Goal: Task Accomplishment & Management: Use online tool/utility

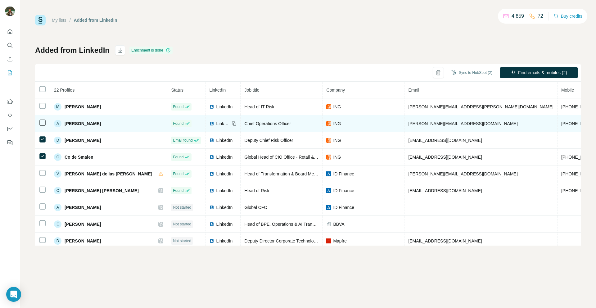
click at [46, 122] on icon at bounding box center [42, 122] width 7 height 7
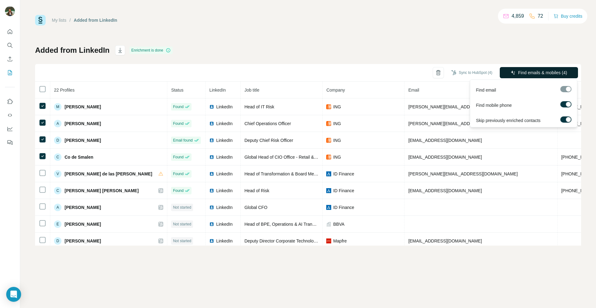
click at [521, 75] on span "Find emails & mobiles (4)" at bounding box center [542, 72] width 49 height 6
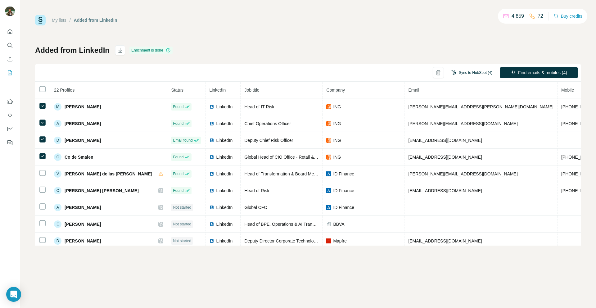
click at [464, 71] on button "Sync to HubSpot (4)" at bounding box center [472, 72] width 50 height 9
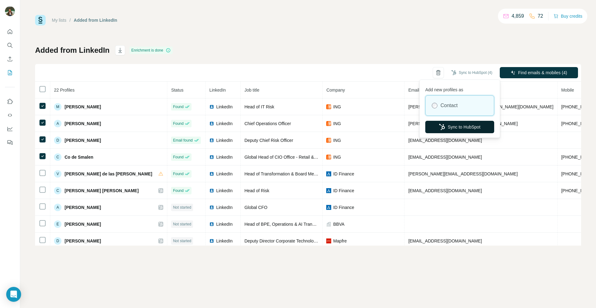
click at [451, 129] on button "Sync to HubSpot" at bounding box center [459, 127] width 69 height 12
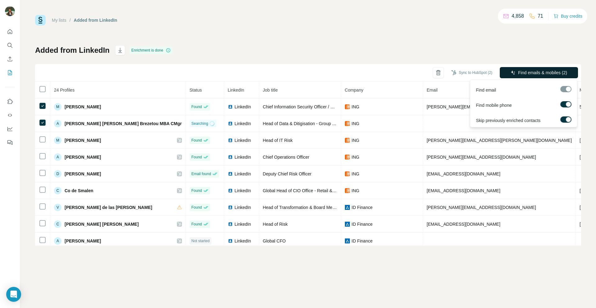
click at [526, 76] on button "Find emails & mobiles (2)" at bounding box center [538, 72] width 78 height 11
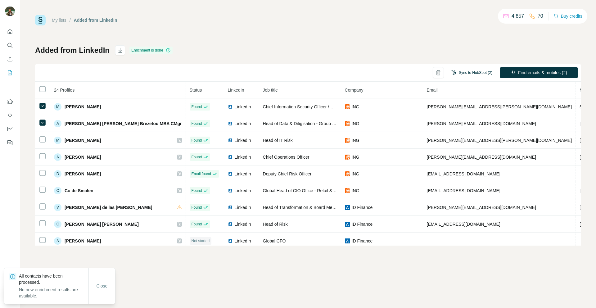
click at [472, 73] on button "Sync to HubSpot (2)" at bounding box center [472, 72] width 50 height 9
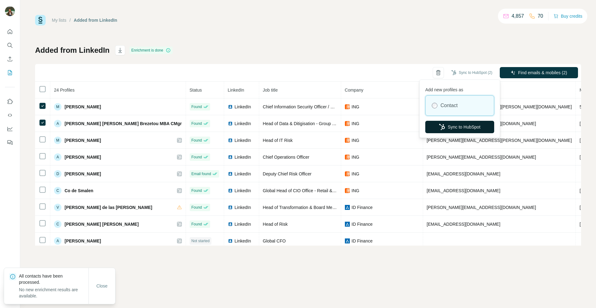
click at [446, 128] on button "Sync to HubSpot" at bounding box center [459, 127] width 69 height 12
